Goal: Task Accomplishment & Management: Manage account settings

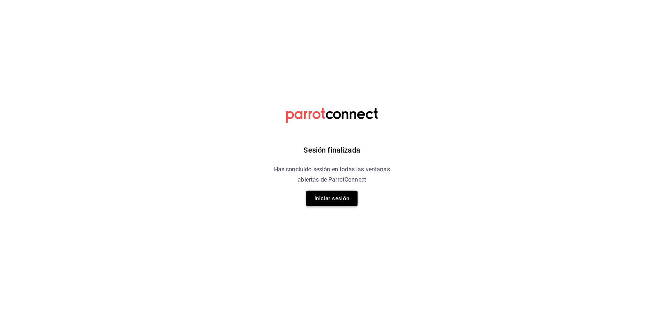
click at [326, 203] on button "Iniciar sesión" at bounding box center [331, 198] width 51 height 15
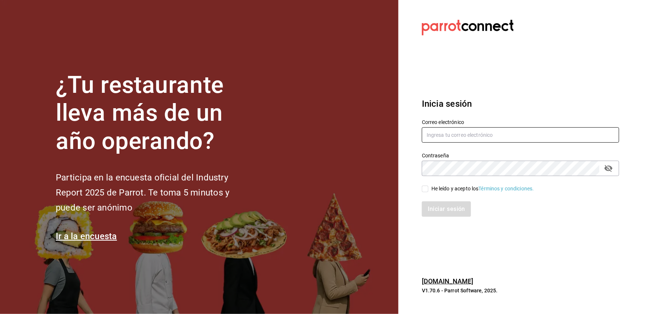
type input "mar_c64@hotmail.com"
click at [425, 194] on div "Iniciar sesión" at bounding box center [516, 205] width 206 height 24
click at [425, 191] on input "He leído y acepto los Términos y condiciones." at bounding box center [425, 189] width 7 height 7
checkbox input "true"
click at [433, 206] on button "Iniciar sesión" at bounding box center [447, 208] width 50 height 15
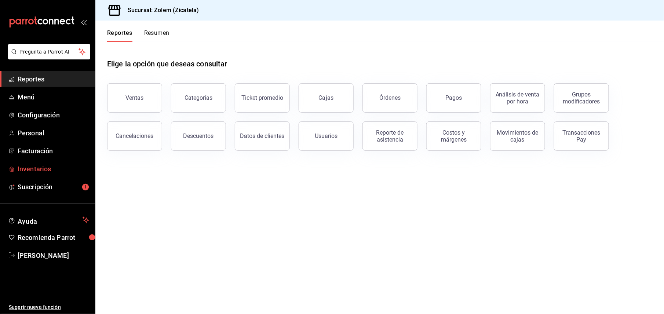
click at [34, 168] on span "Inventarios" at bounding box center [54, 169] width 72 height 10
